Goal: Task Accomplishment & Management: Manage account settings

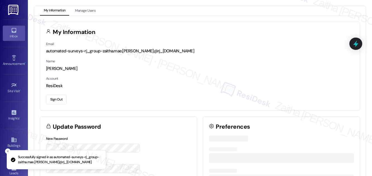
click at [15, 38] on div "Inbox" at bounding box center [14, 37] width 28 height 6
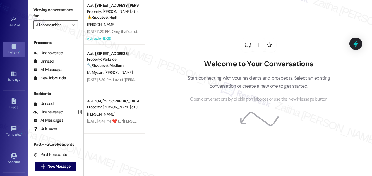
scroll to position [88, 0]
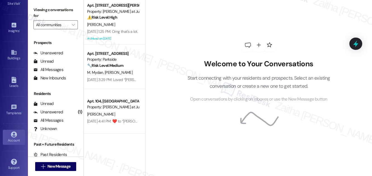
click at [17, 139] on div "Account" at bounding box center [14, 141] width 28 height 6
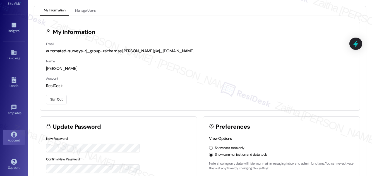
click at [57, 98] on button "Sign Out" at bounding box center [56, 100] width 21 height 10
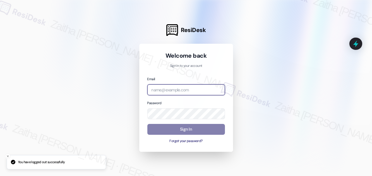
click at [165, 92] on input "email" at bounding box center [186, 90] width 78 height 11
type input "automated-surveys-grant_main-zaitha.mae.[PERSON_NAME]@grant_[DOMAIN_NAME]"
